Goal: Information Seeking & Learning: Learn about a topic

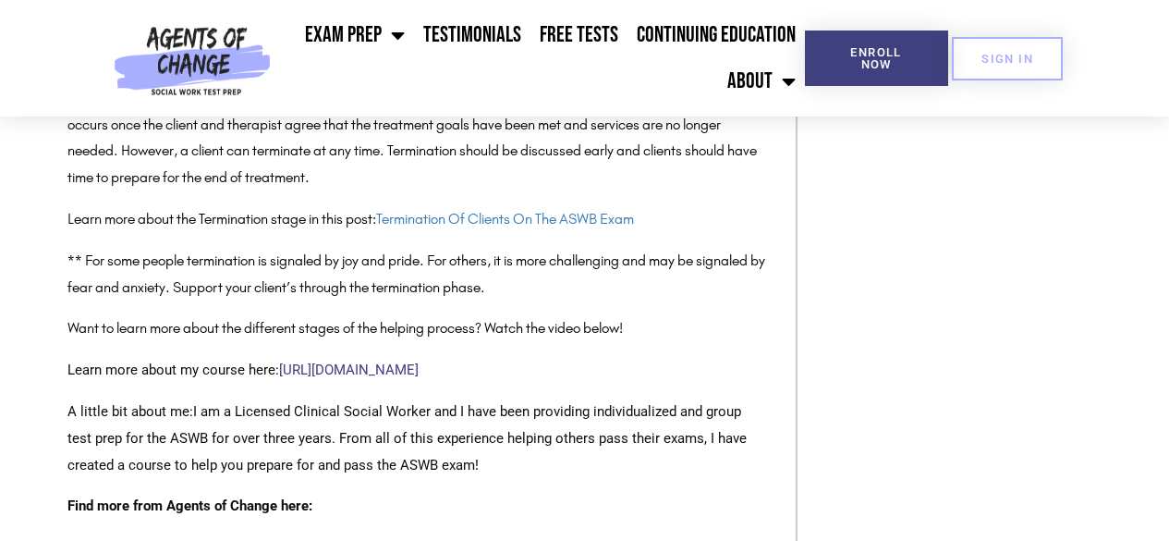
scroll to position [2076, 0]
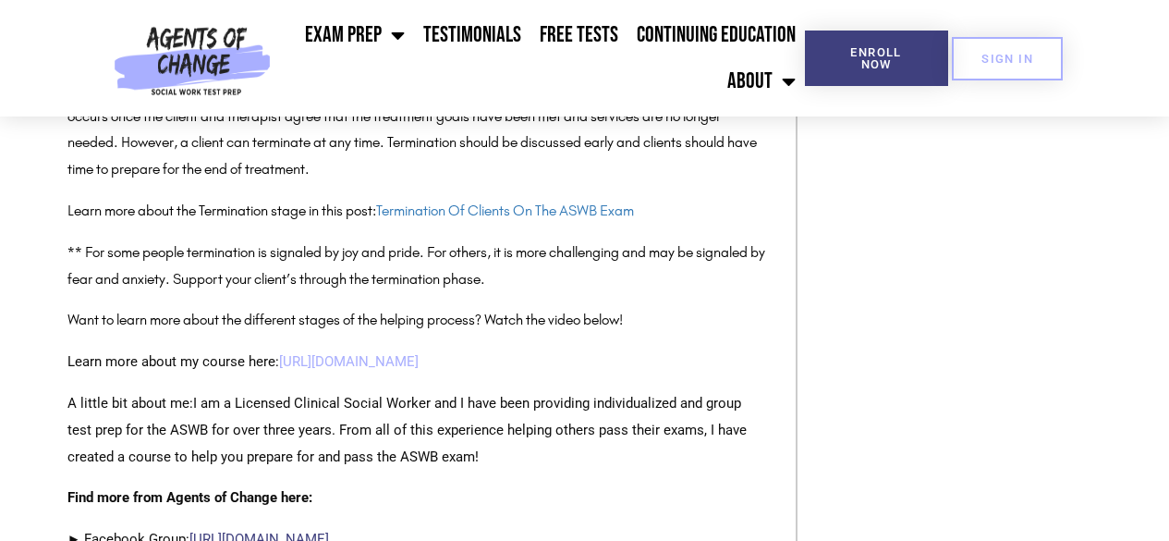
click at [386, 363] on link "[URL][DOMAIN_NAME]" at bounding box center [349, 361] width 140 height 17
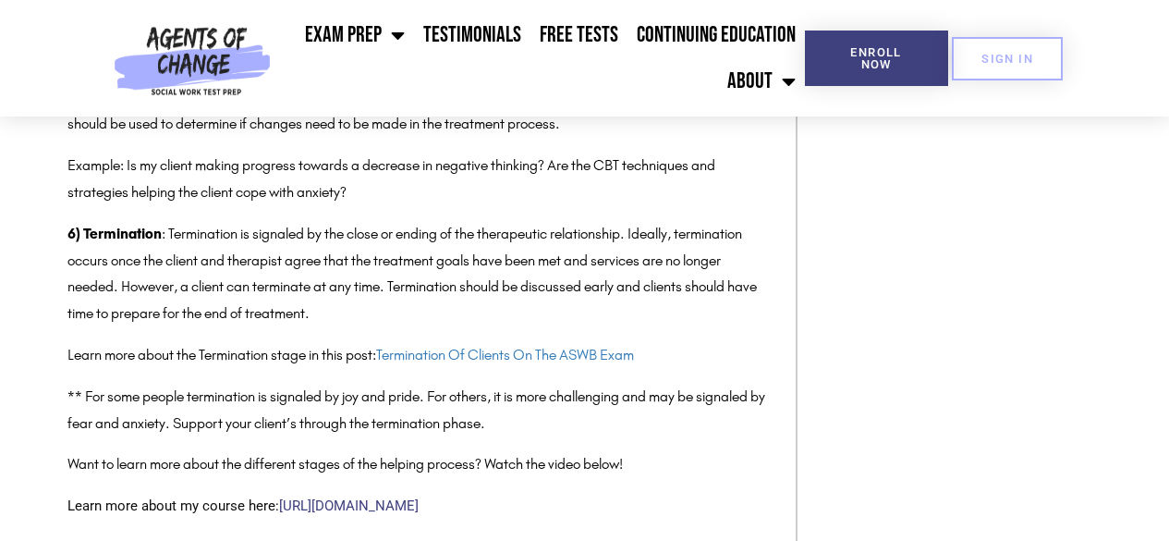
scroll to position [1906, 0]
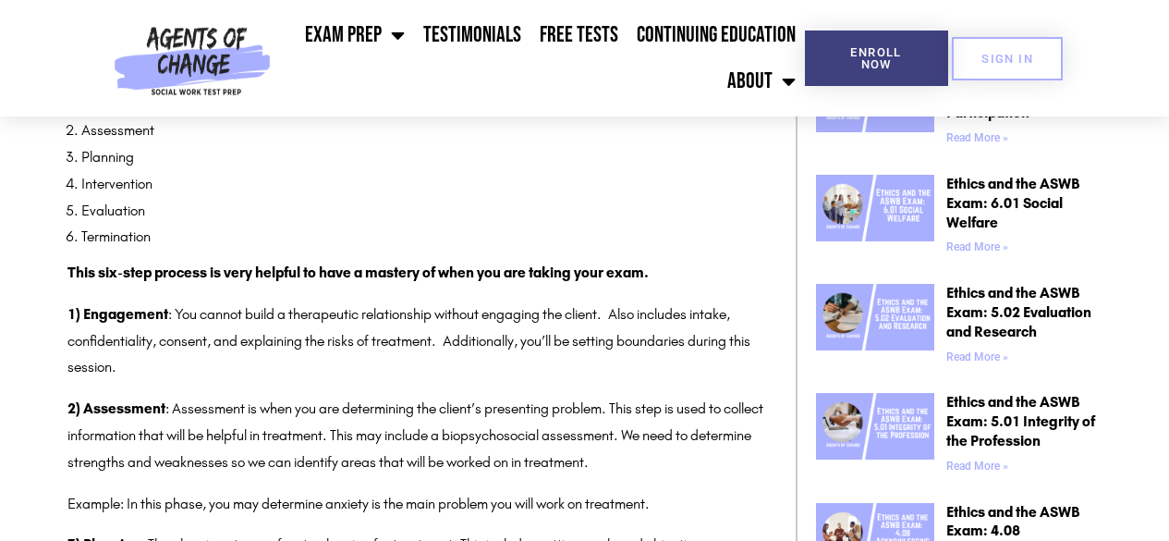
scroll to position [1046, 0]
